Goal: Task Accomplishment & Management: Manage account settings

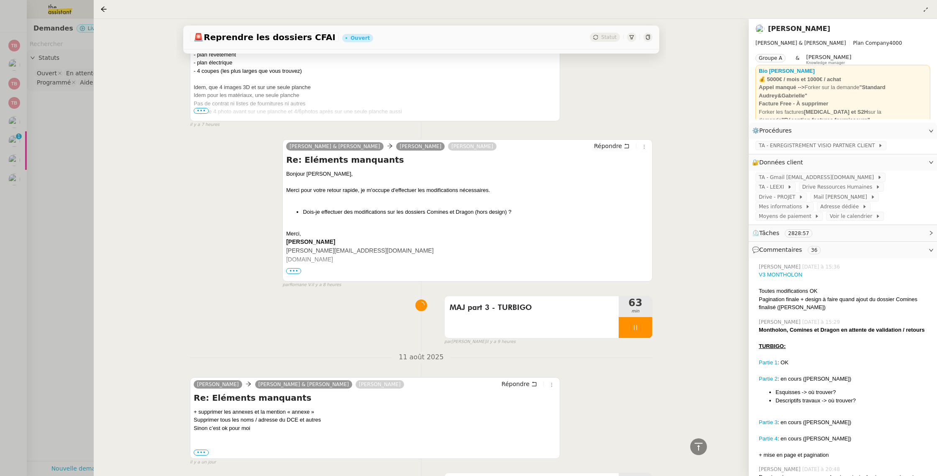
scroll to position [2659, 0]
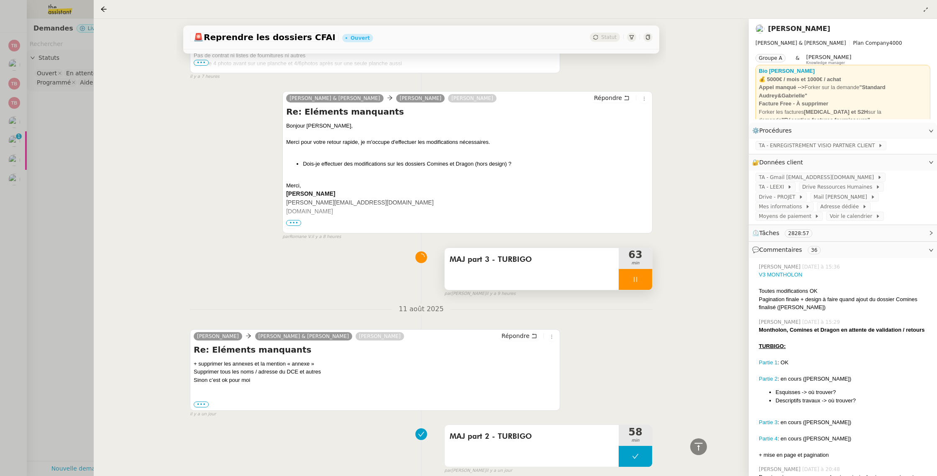
click at [644, 269] on div at bounding box center [635, 279] width 33 height 21
click at [643, 276] on icon at bounding box center [644, 279] width 7 height 7
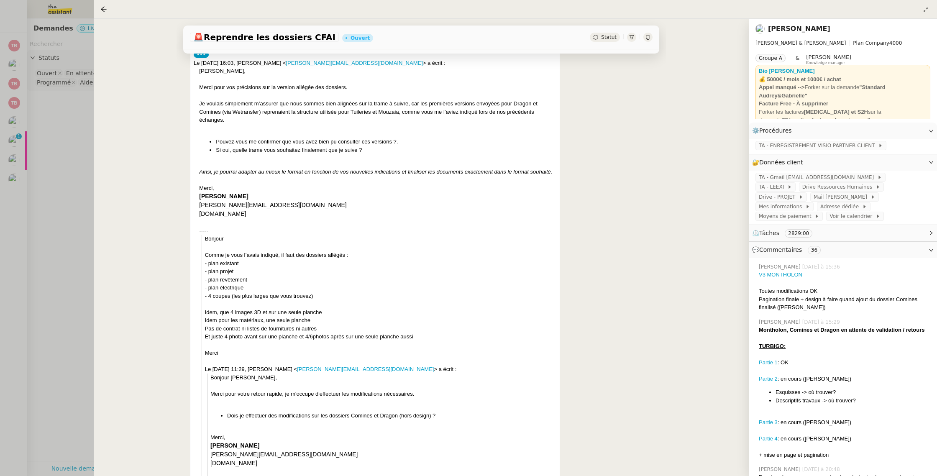
scroll to position [0, 0]
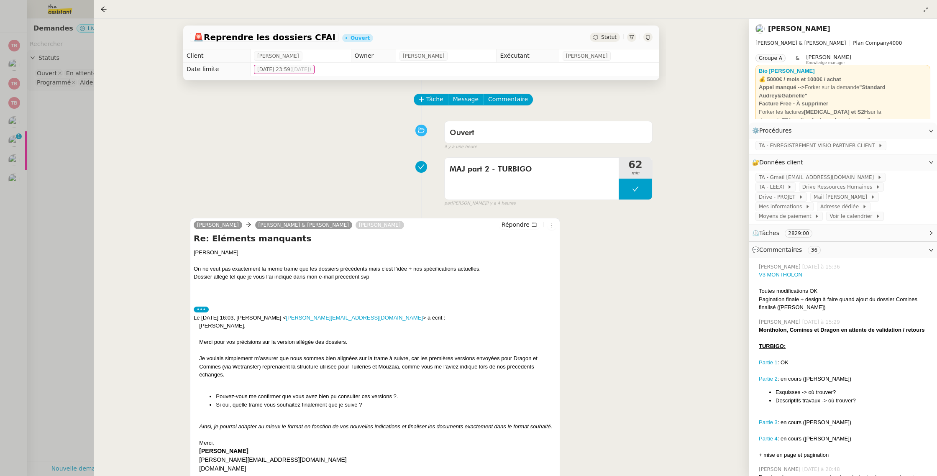
click at [78, 146] on div at bounding box center [468, 238] width 937 height 476
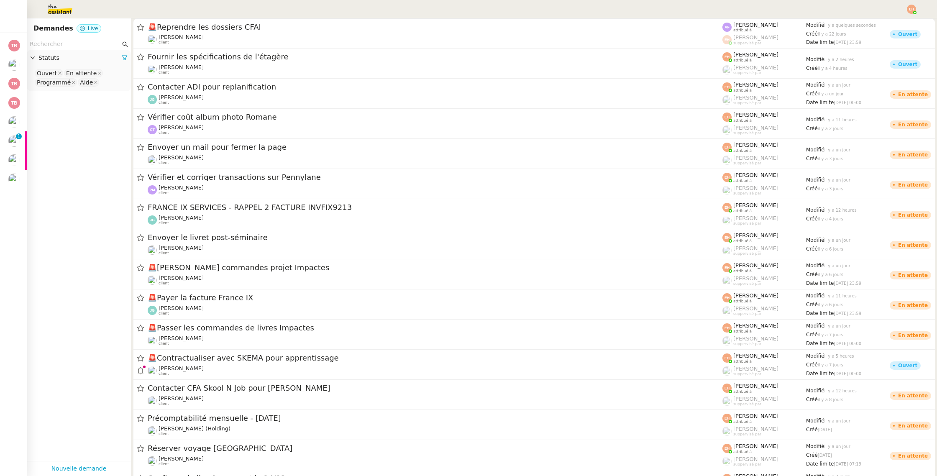
click at [904, 6] on div at bounding box center [468, 9] width 895 height 18
click at [914, 6] on img at bounding box center [911, 9] width 9 height 9
click at [891, 26] on li "Suivi" at bounding box center [889, 24] width 54 height 12
